Goal: Find specific page/section: Find specific page/section

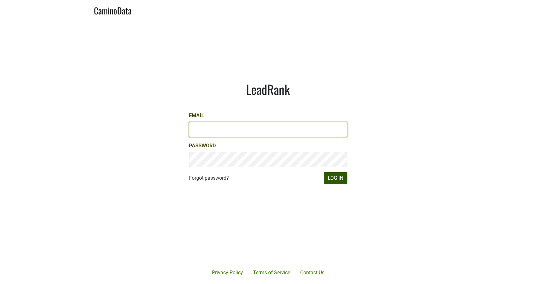
type input "[PERSON_NAME][EMAIL_ADDRESS][DOMAIN_NAME]"
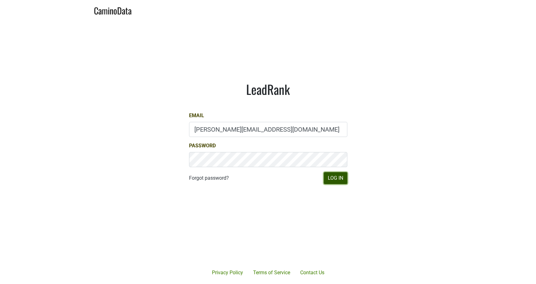
click at [338, 174] on button "Log In" at bounding box center [336, 178] width 24 height 12
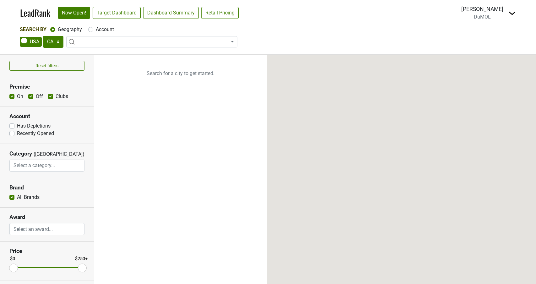
select select "CA"
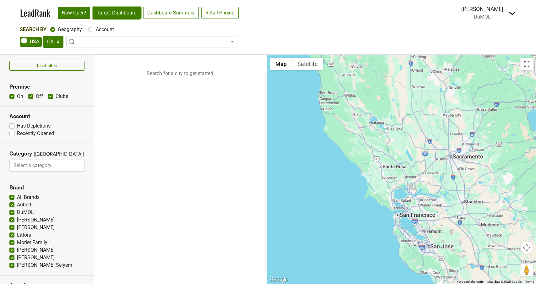
click at [124, 10] on link "Target Dashboard" at bounding box center [117, 13] width 48 height 12
click at [17, 134] on label "Recently Opened" at bounding box center [35, 134] width 37 height 8
click at [12, 134] on input "Recently Opened" at bounding box center [11, 133] width 5 height 6
checkbox input "true"
click at [97, 44] on span at bounding box center [151, 41] width 171 height 11
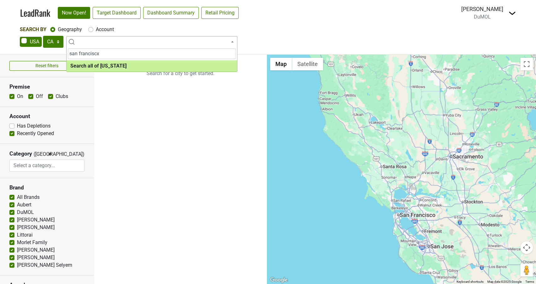
type input "san [PERSON_NAME]"
select select "1259"
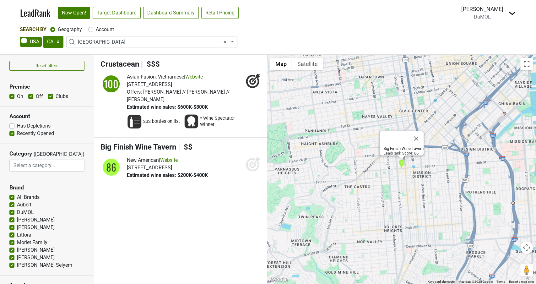
click at [254, 156] on icon at bounding box center [252, 163] width 15 height 15
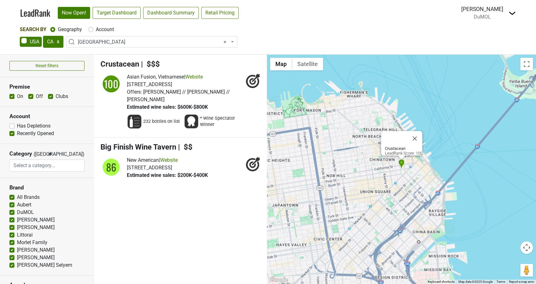
click at [96, 30] on label "Account" at bounding box center [105, 30] width 18 height 8
click at [92, 30] on input "Account" at bounding box center [90, 29] width 5 height 6
radio input "true"
select select
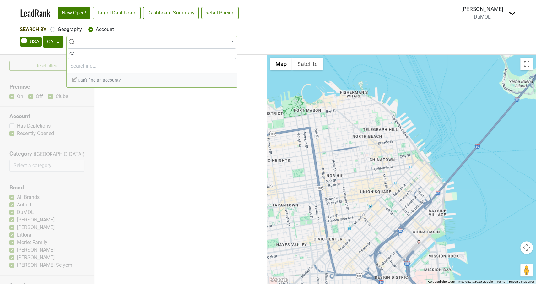
type input "c"
